Goal: Find specific page/section: Find specific page/section

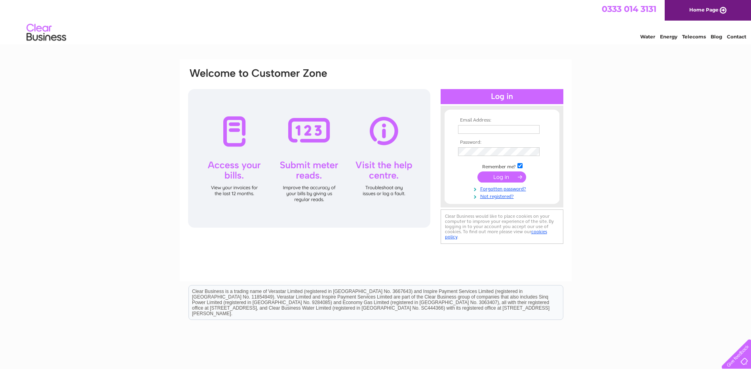
type input "azania.aitken@mccannelectrical.co.uk"
click at [503, 176] on input "submit" at bounding box center [501, 176] width 49 height 11
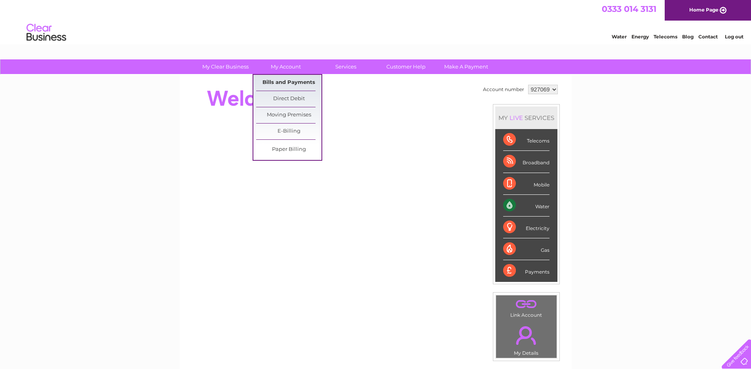
click at [291, 81] on link "Bills and Payments" at bounding box center [288, 83] width 65 height 16
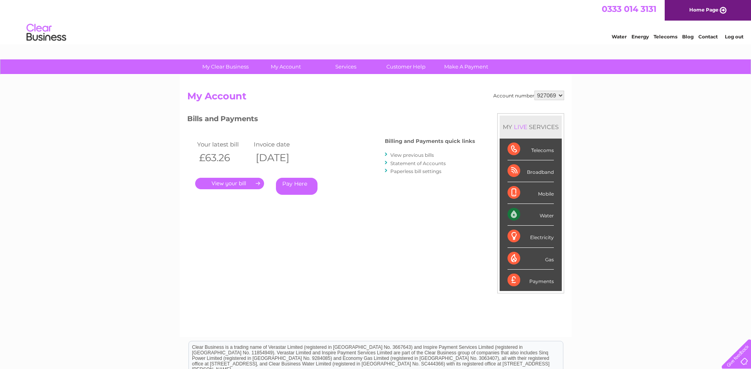
click at [222, 184] on link "." at bounding box center [229, 183] width 69 height 11
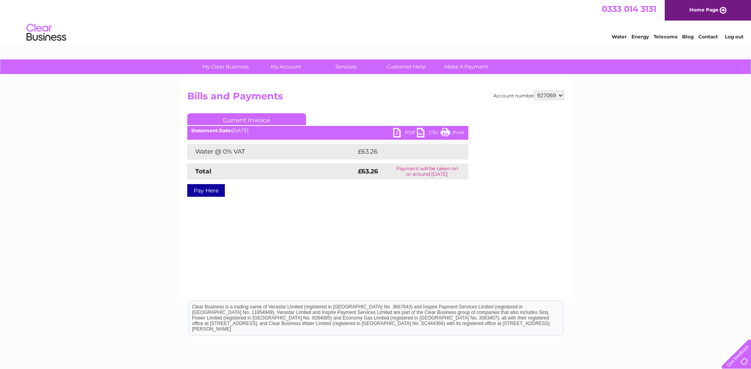
click at [395, 131] on link "PDF" at bounding box center [405, 133] width 24 height 11
